Goal: Task Accomplishment & Management: Manage account settings

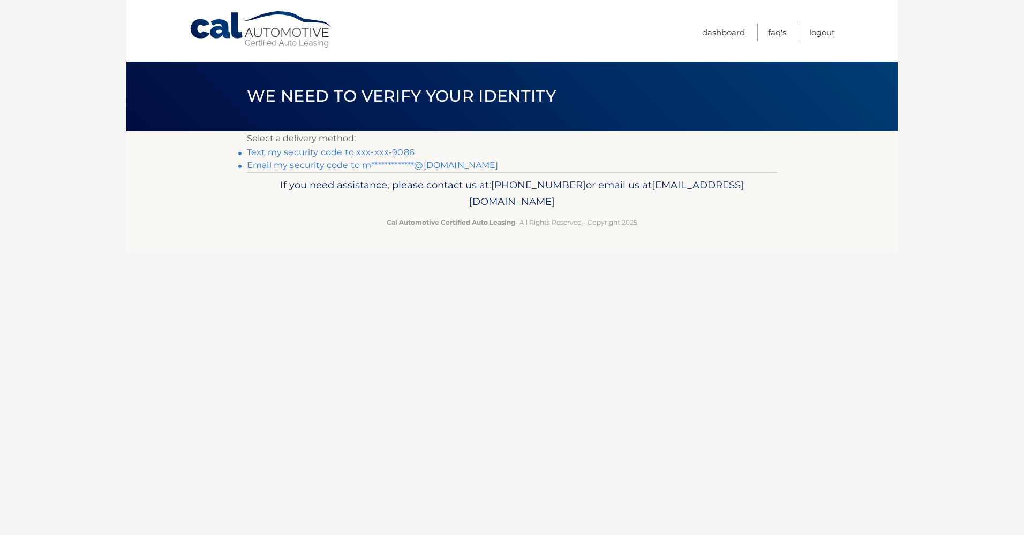
click at [366, 149] on link "Text my security code to xxx-xxx-9086" at bounding box center [331, 152] width 168 height 10
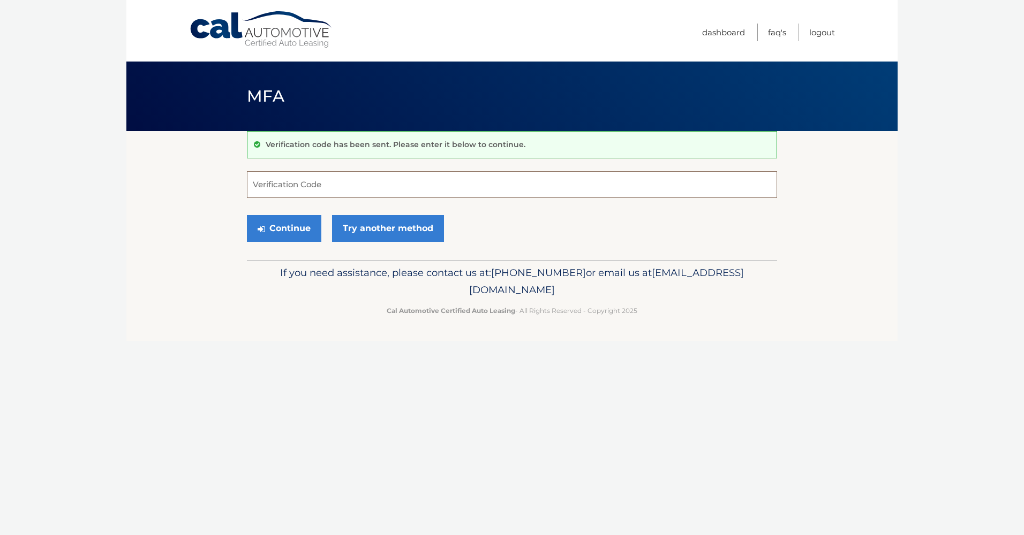
click at [339, 190] on input "Verification Code" at bounding box center [512, 184] width 530 height 27
type input "340785"
click at [247, 215] on button "Continue" at bounding box center [284, 228] width 74 height 27
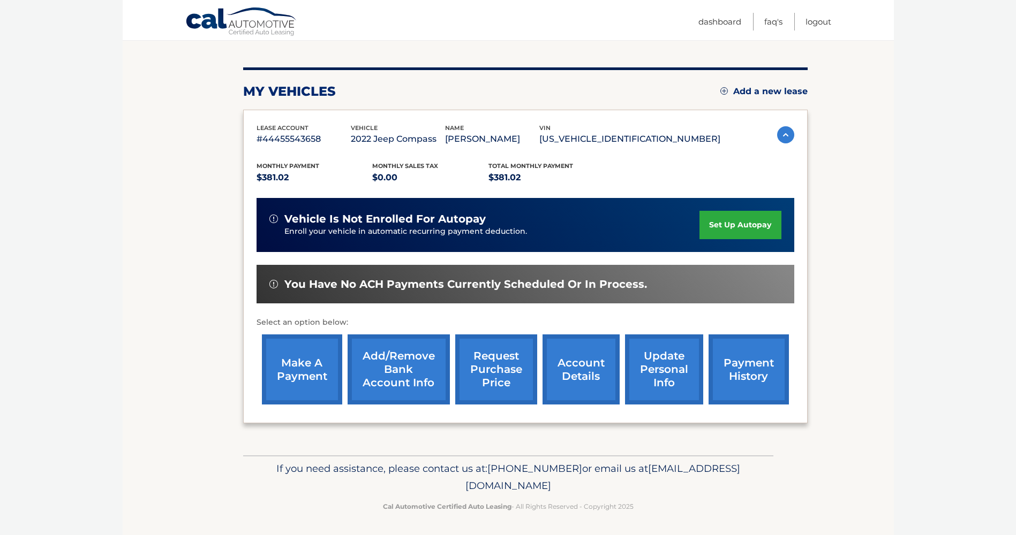
scroll to position [113, 0]
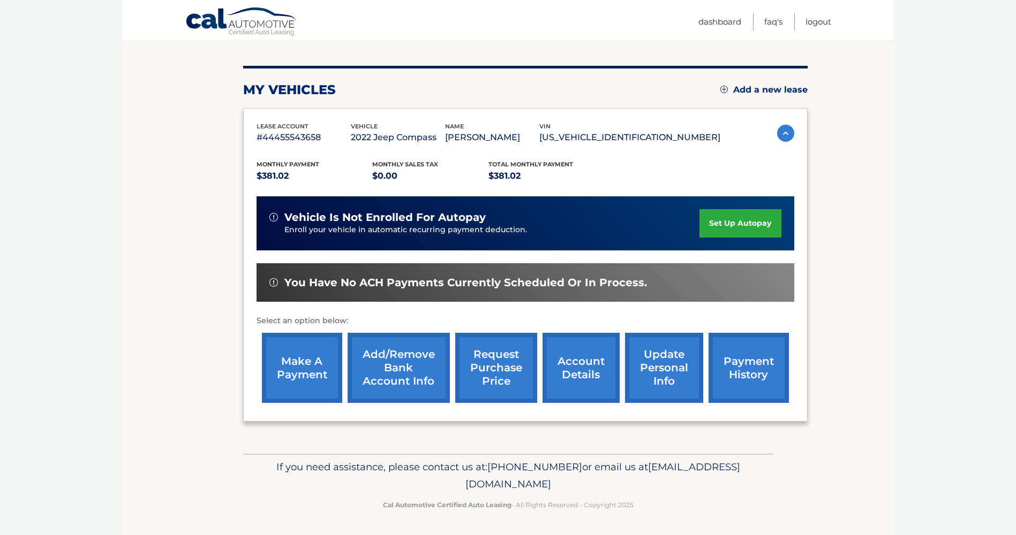
click at [569, 368] on link "account details" at bounding box center [580, 368] width 77 height 70
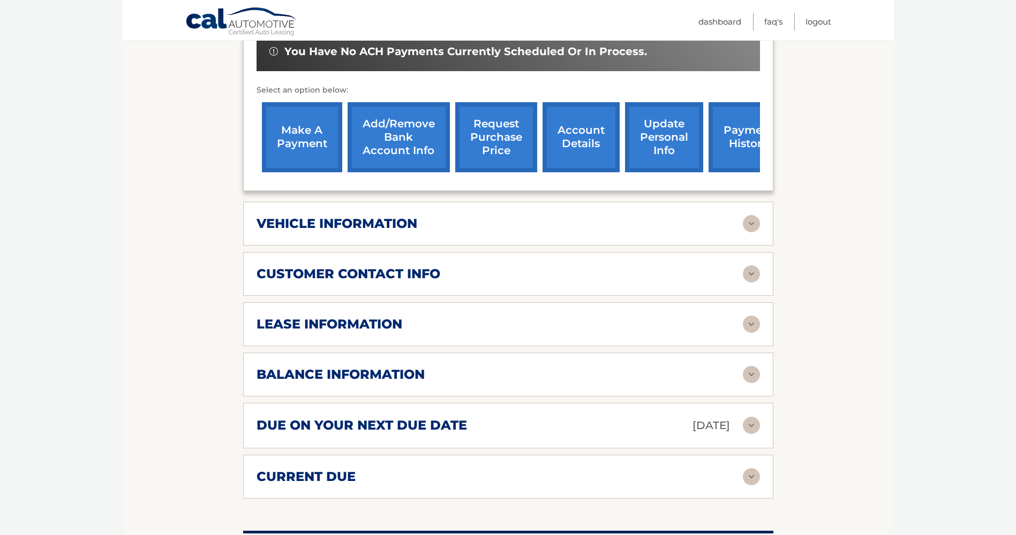
scroll to position [375, 0]
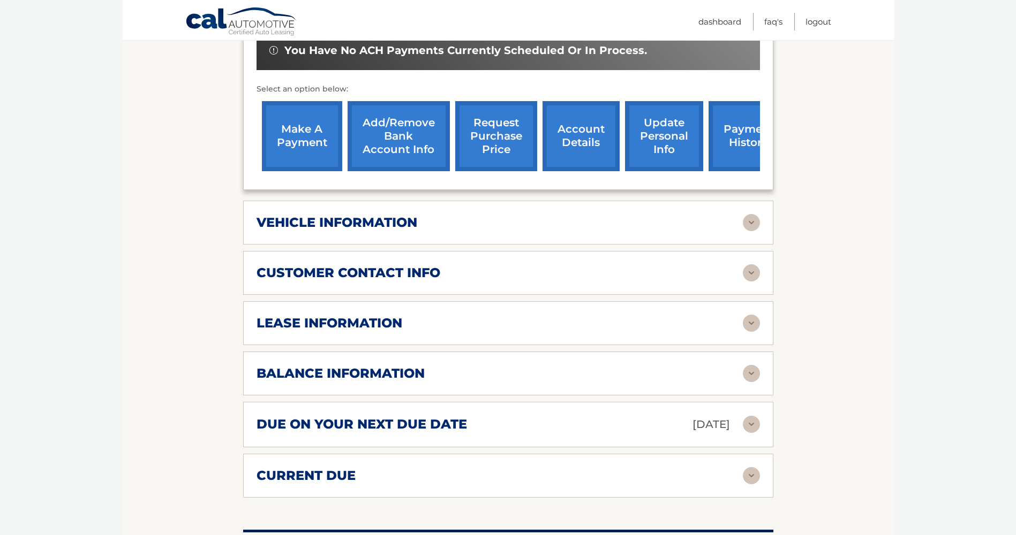
click at [744, 315] on img at bounding box center [750, 323] width 17 height 17
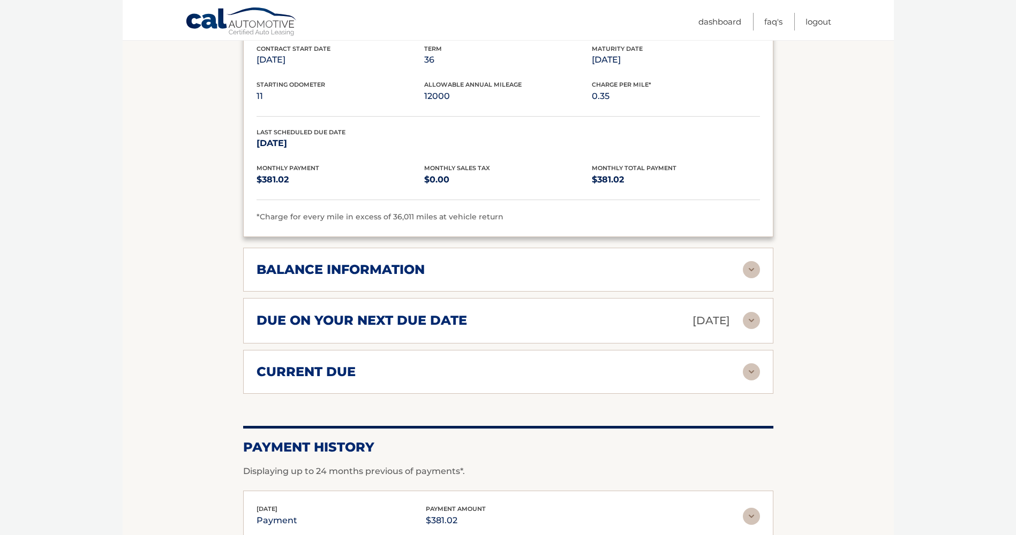
scroll to position [696, 0]
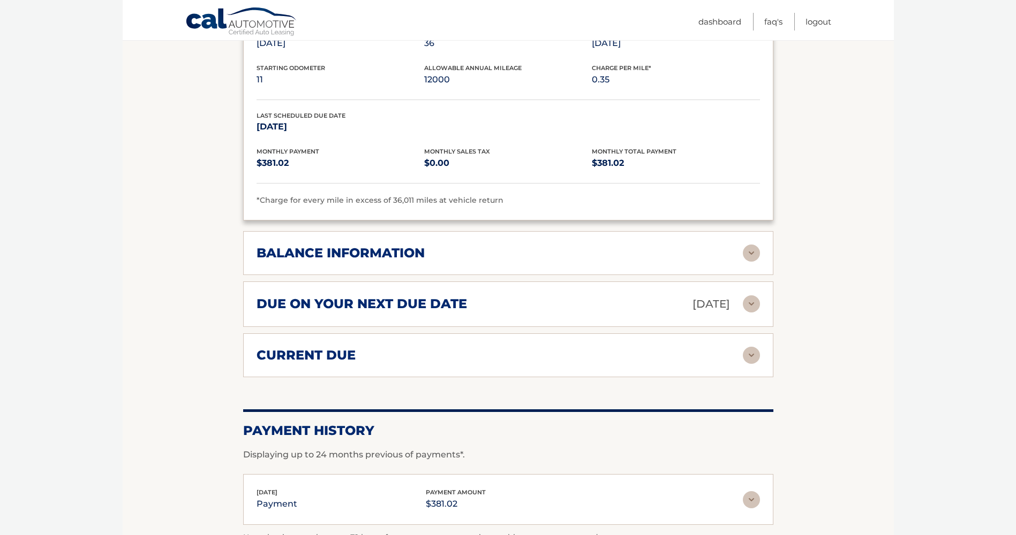
click at [748, 245] on img at bounding box center [750, 253] width 17 height 17
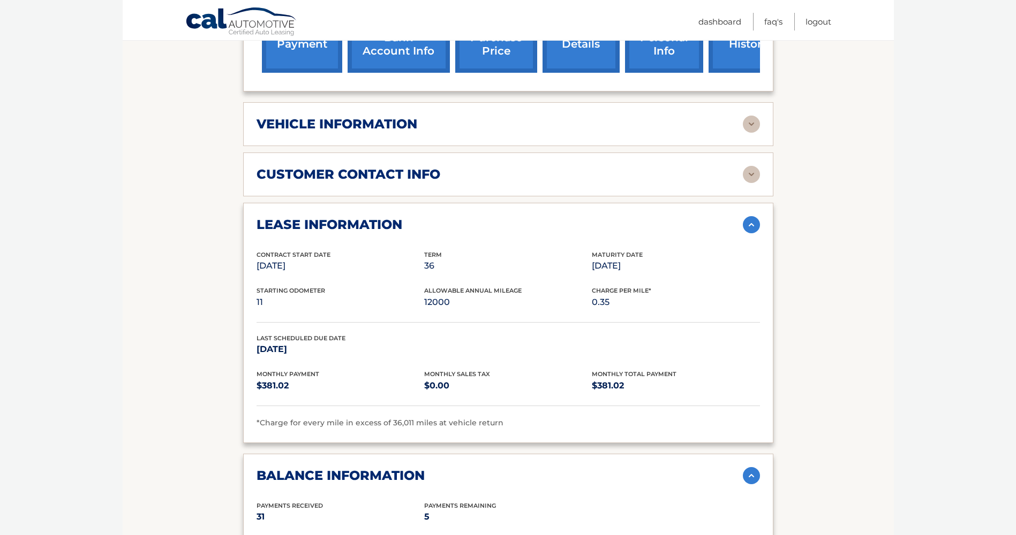
scroll to position [321, 0]
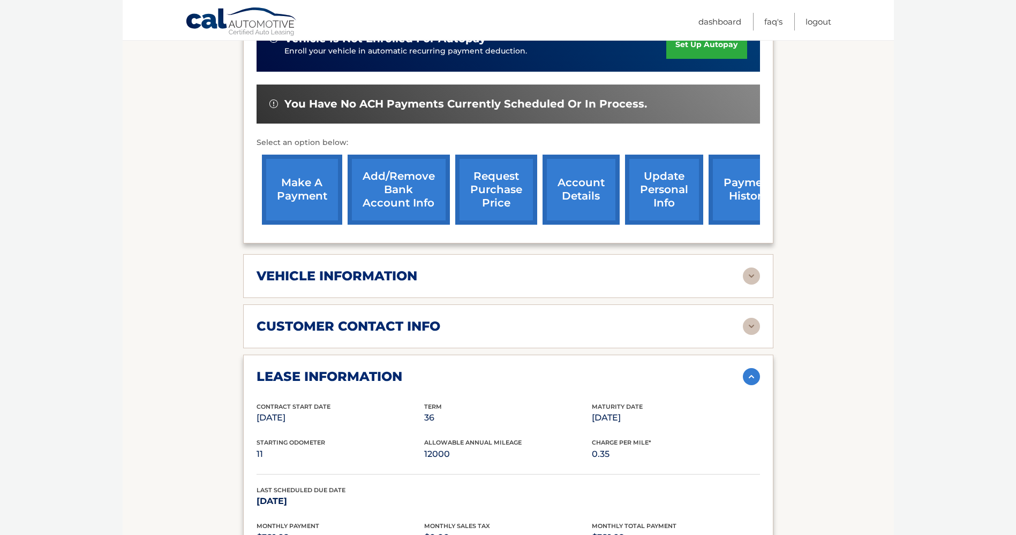
click at [752, 268] on img at bounding box center [750, 276] width 17 height 17
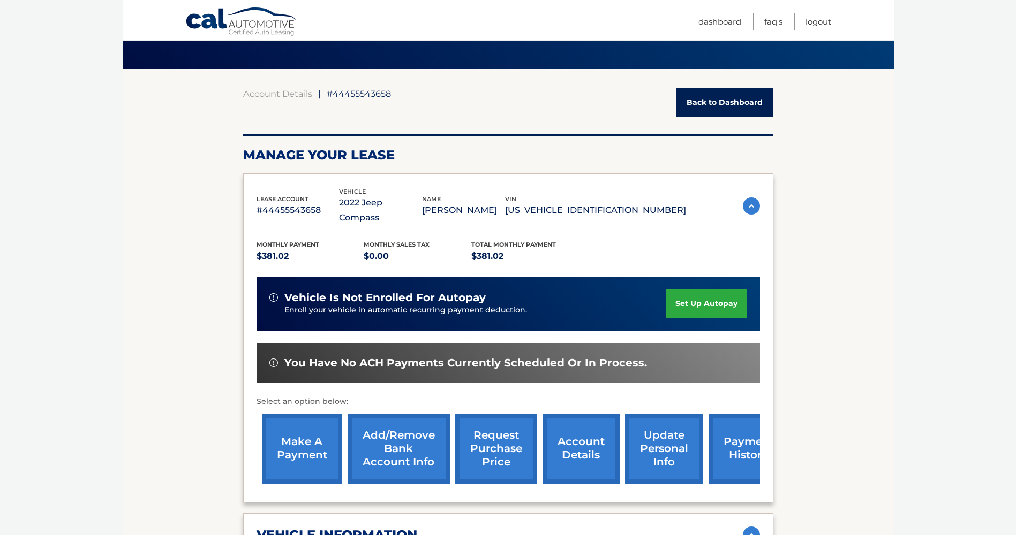
scroll to position [0, 0]
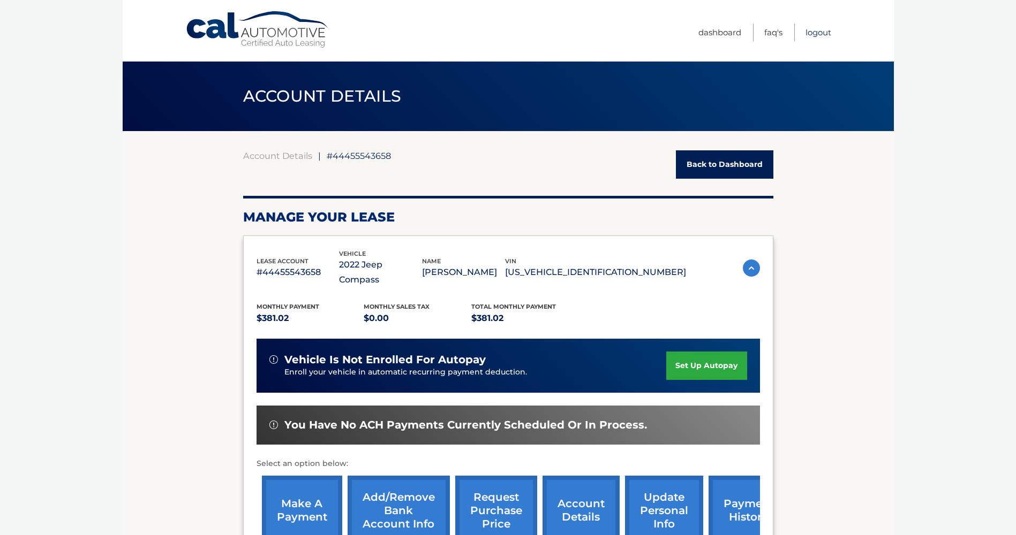
click at [821, 35] on link "Logout" at bounding box center [818, 33] width 26 height 18
